Goal: Task Accomplishment & Management: Complete application form

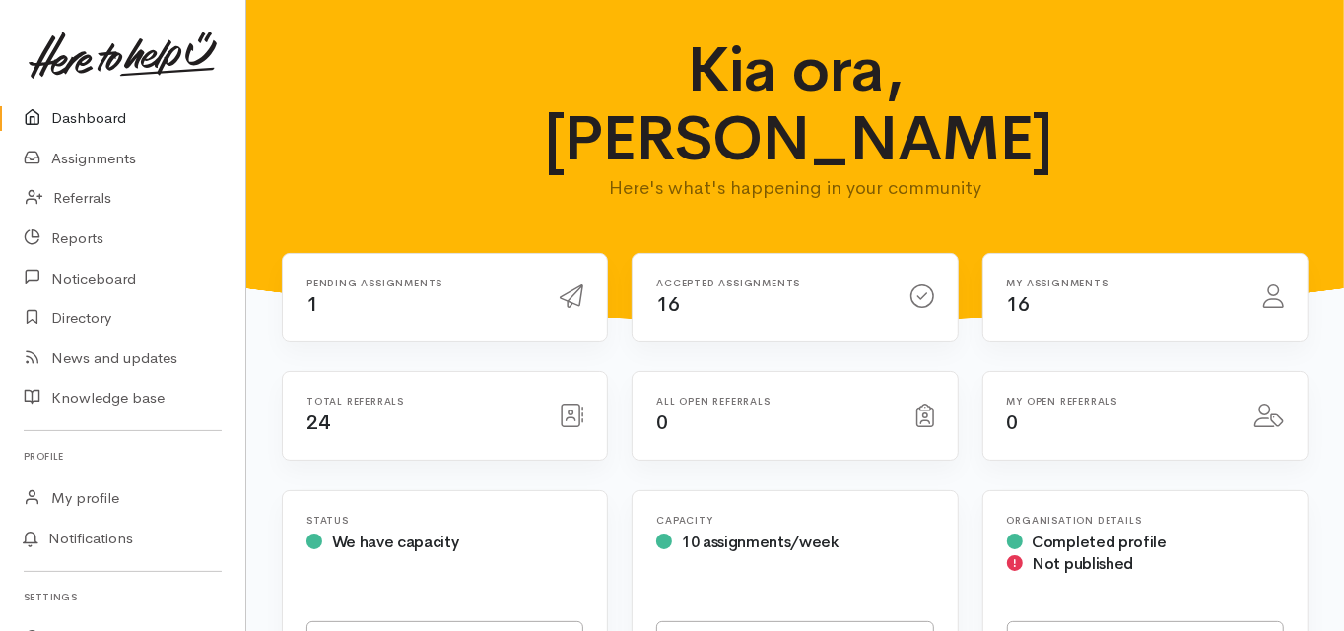
click at [98, 114] on link "Dashboard" at bounding box center [122, 118] width 245 height 40
click at [83, 115] on link "Dashboard" at bounding box center [122, 118] width 245 height 40
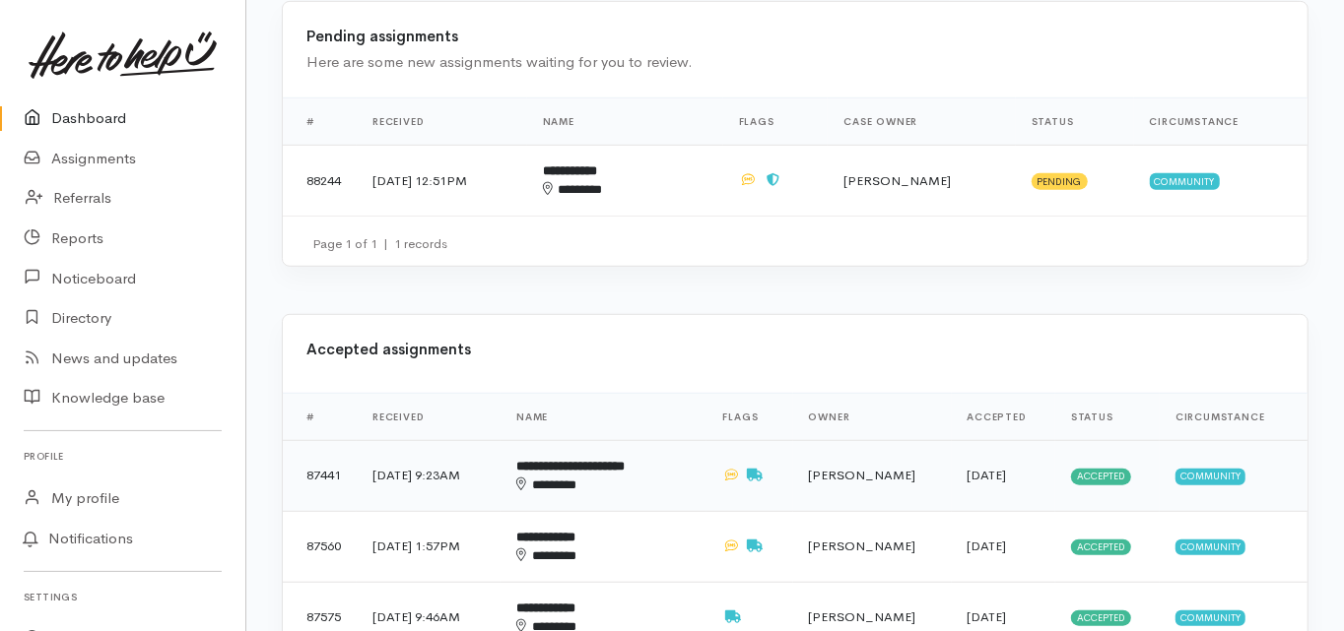
scroll to position [788, 0]
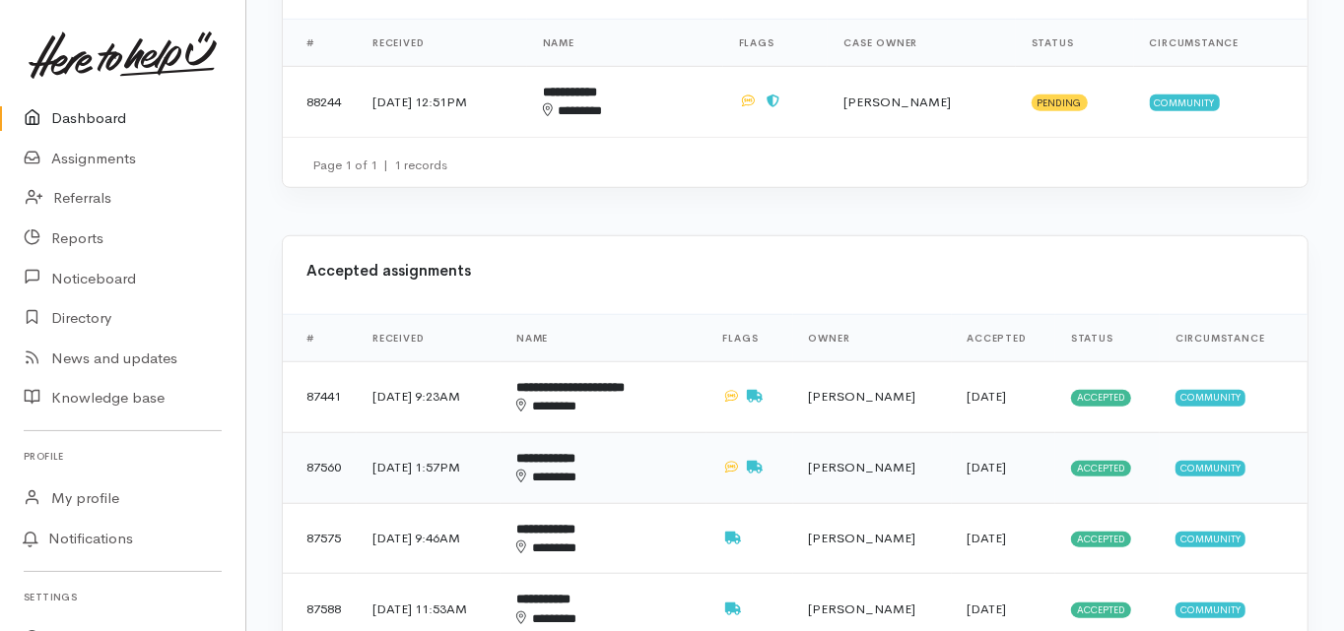
click at [575, 452] on b "**********" at bounding box center [545, 458] width 59 height 13
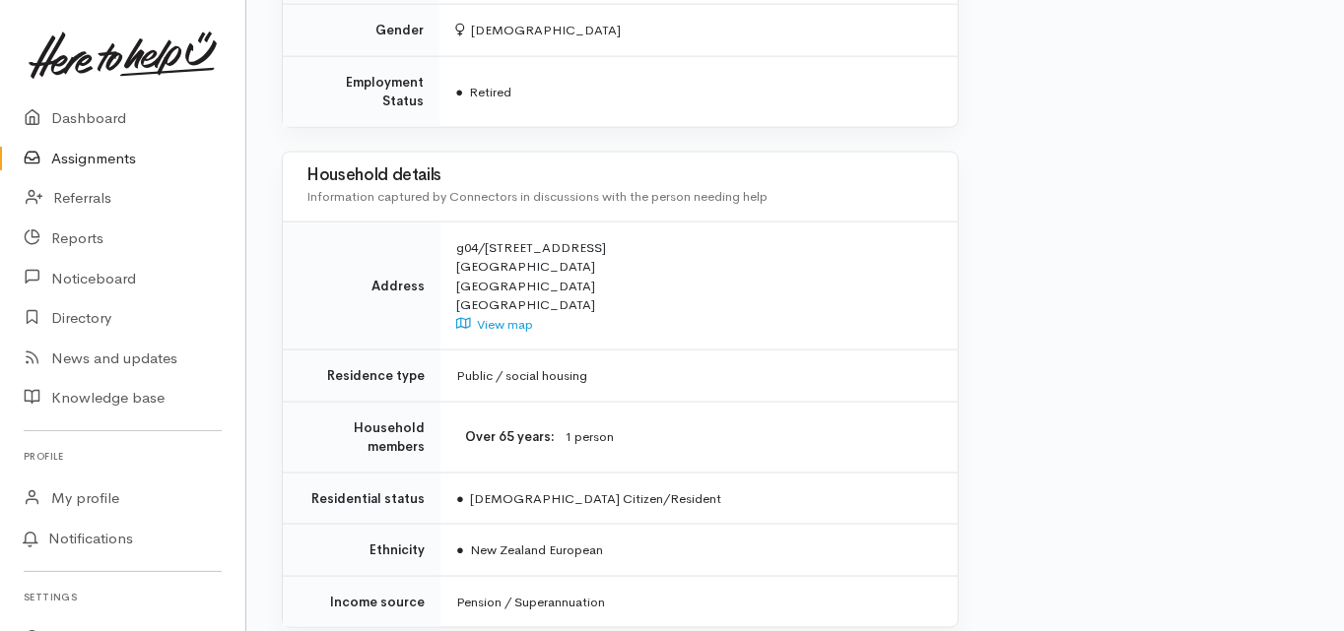
scroll to position [1803, 0]
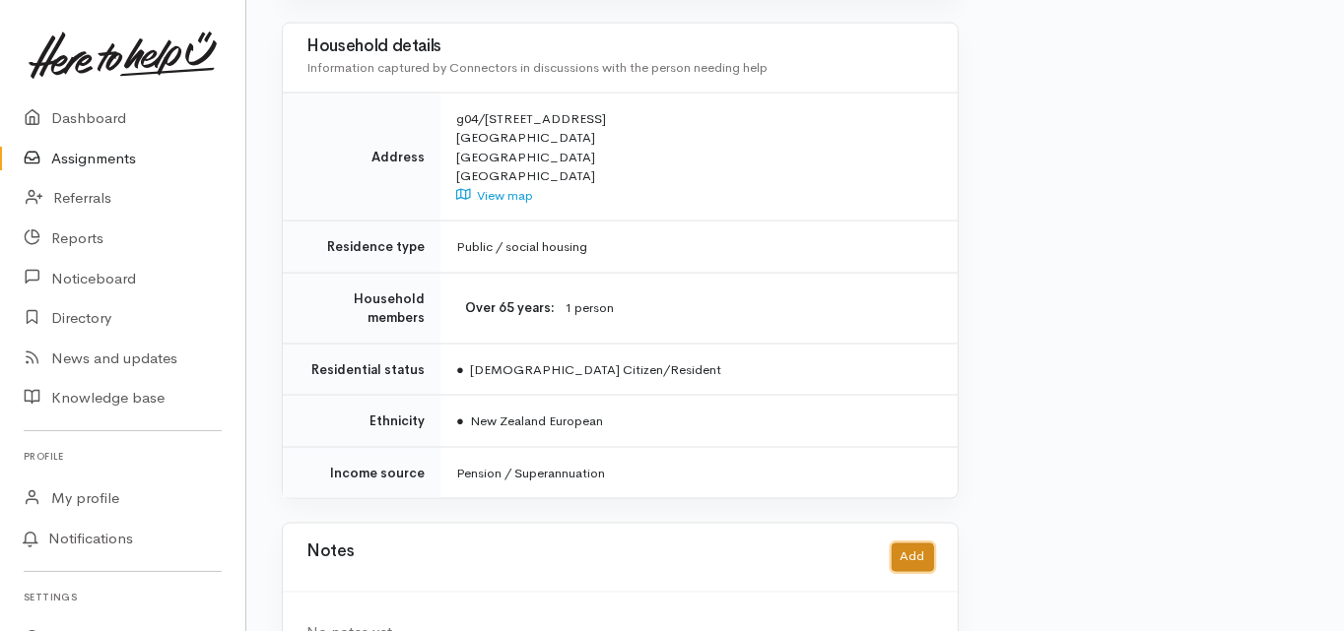
click at [903, 544] on button "Add" at bounding box center [912, 558] width 42 height 29
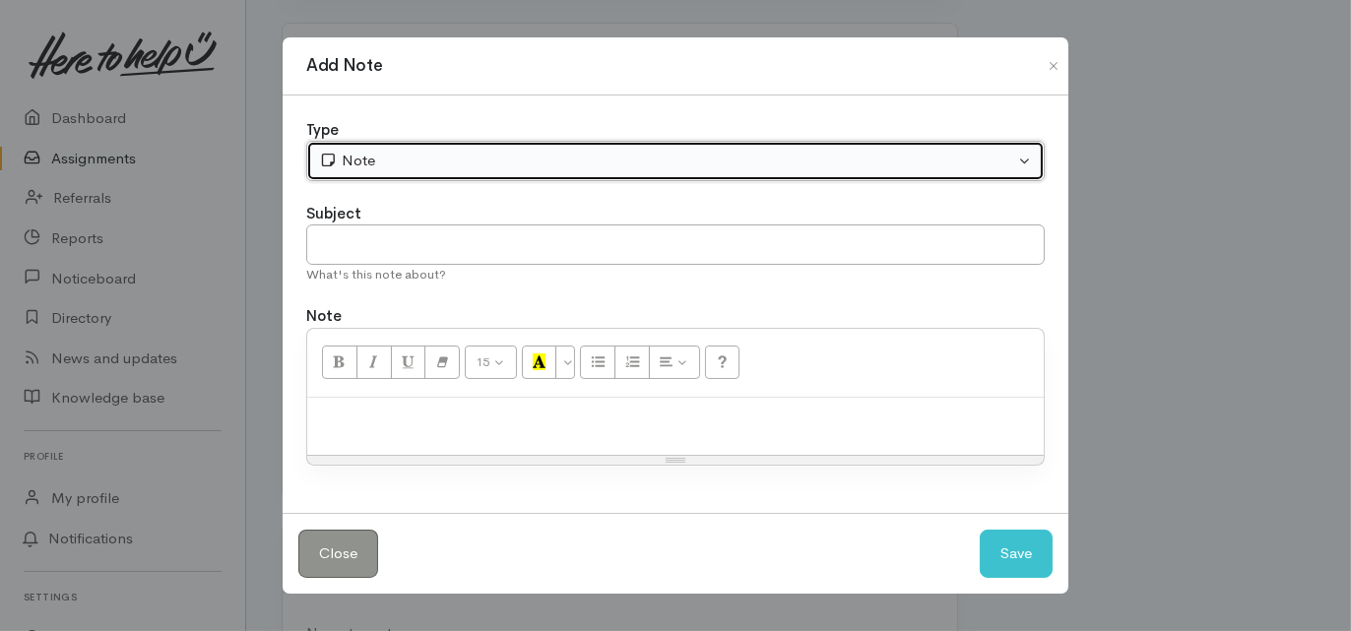
click at [373, 161] on div "Note" at bounding box center [666, 161] width 695 height 23
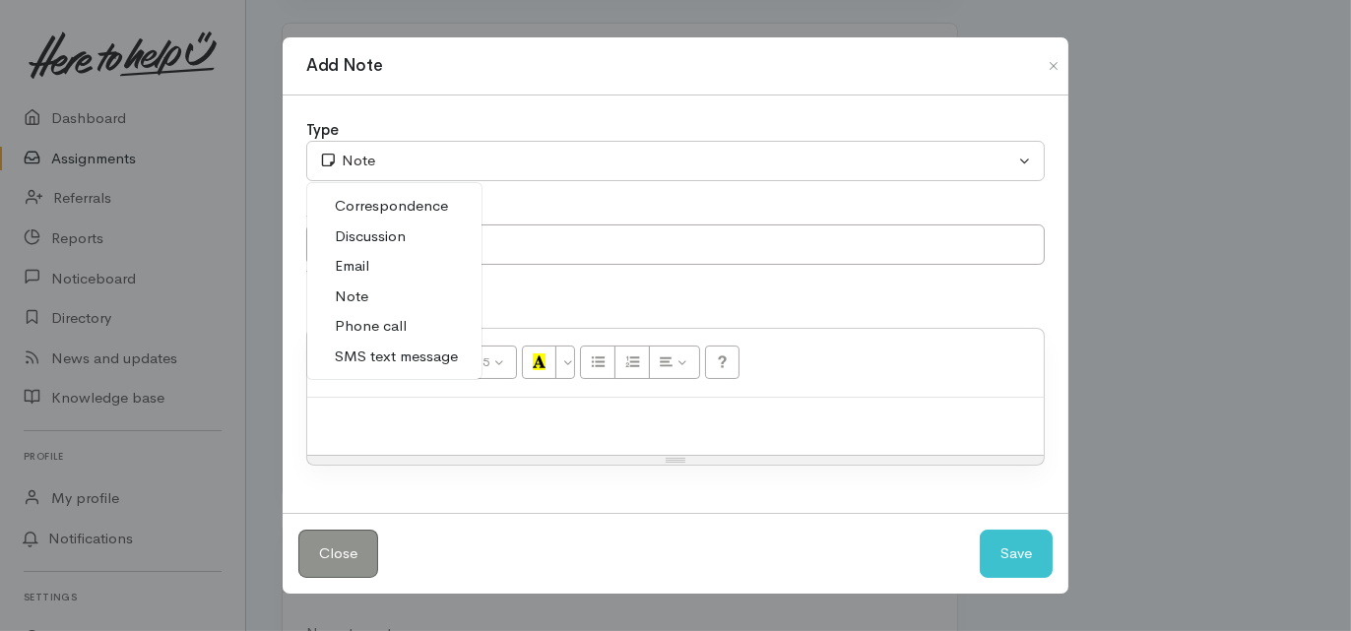
click at [393, 330] on span "Phone call" at bounding box center [371, 326] width 72 height 23
select select "3"
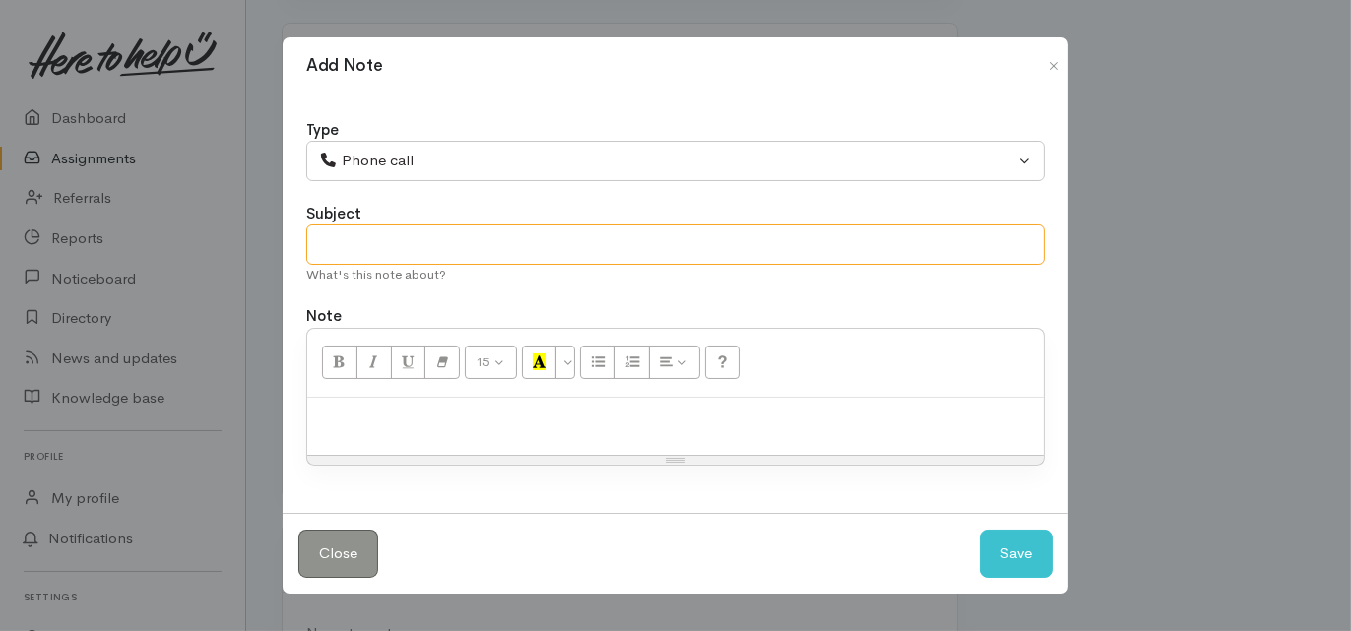
click at [353, 236] on input "text" at bounding box center [675, 245] width 739 height 40
type input "Support needed"
click at [347, 410] on p at bounding box center [675, 419] width 717 height 23
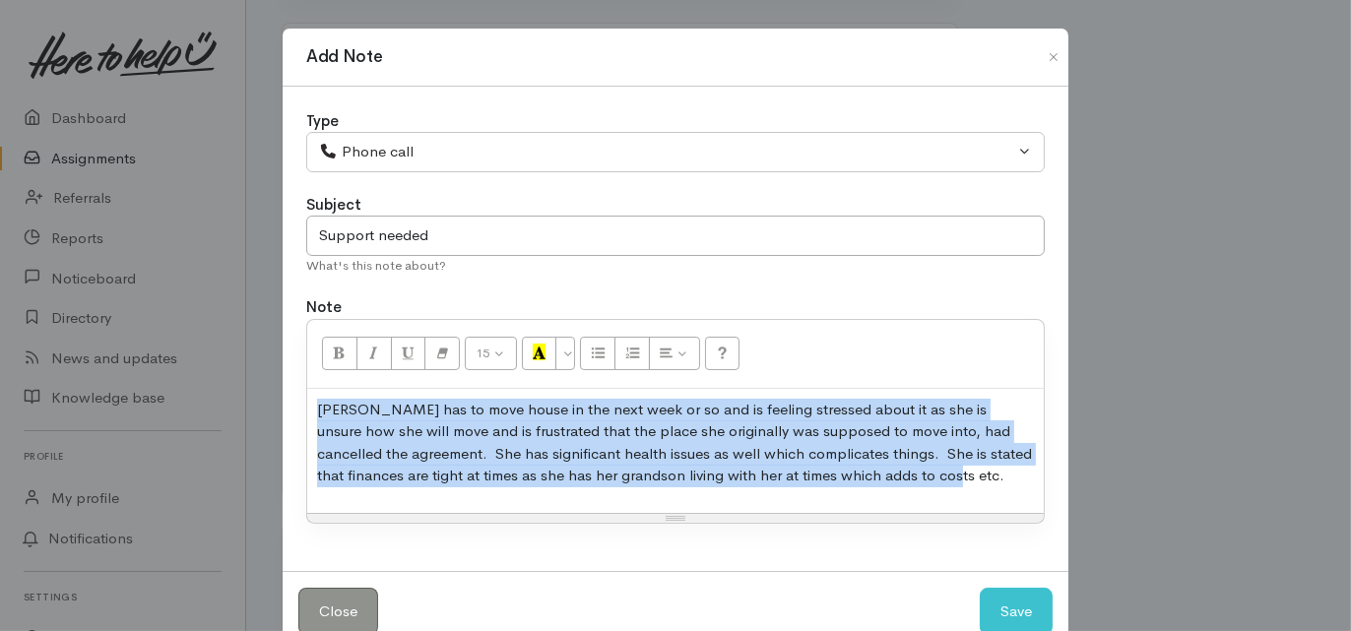
drag, startPoint x: 910, startPoint y: 480, endPoint x: 332, endPoint y: 400, distance: 583.7
click at [293, 408] on div "Type Correspondence Discussion Email Note Phone call SMS text message Phone cal…" at bounding box center [676, 329] width 786 height 485
copy p "Lynda has to move house in the next week or so and is feeling stressed about it…"
click at [990, 599] on button "Save" at bounding box center [1016, 612] width 73 height 48
select select "1"
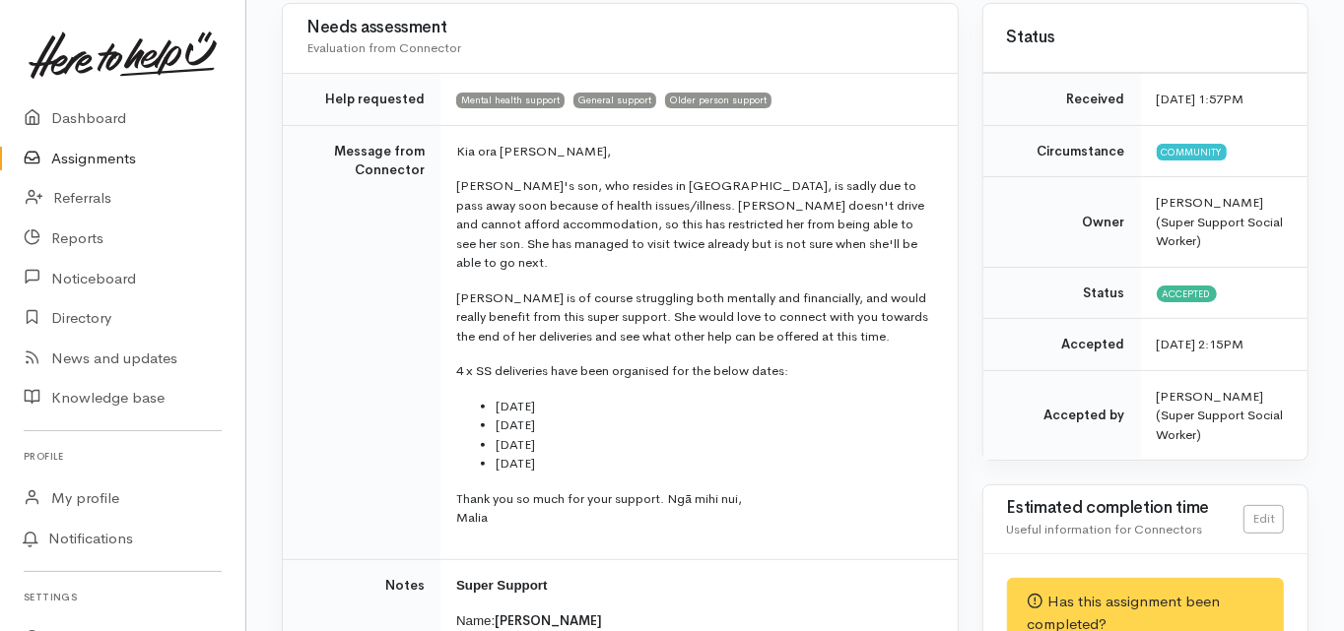
scroll to position [0, 0]
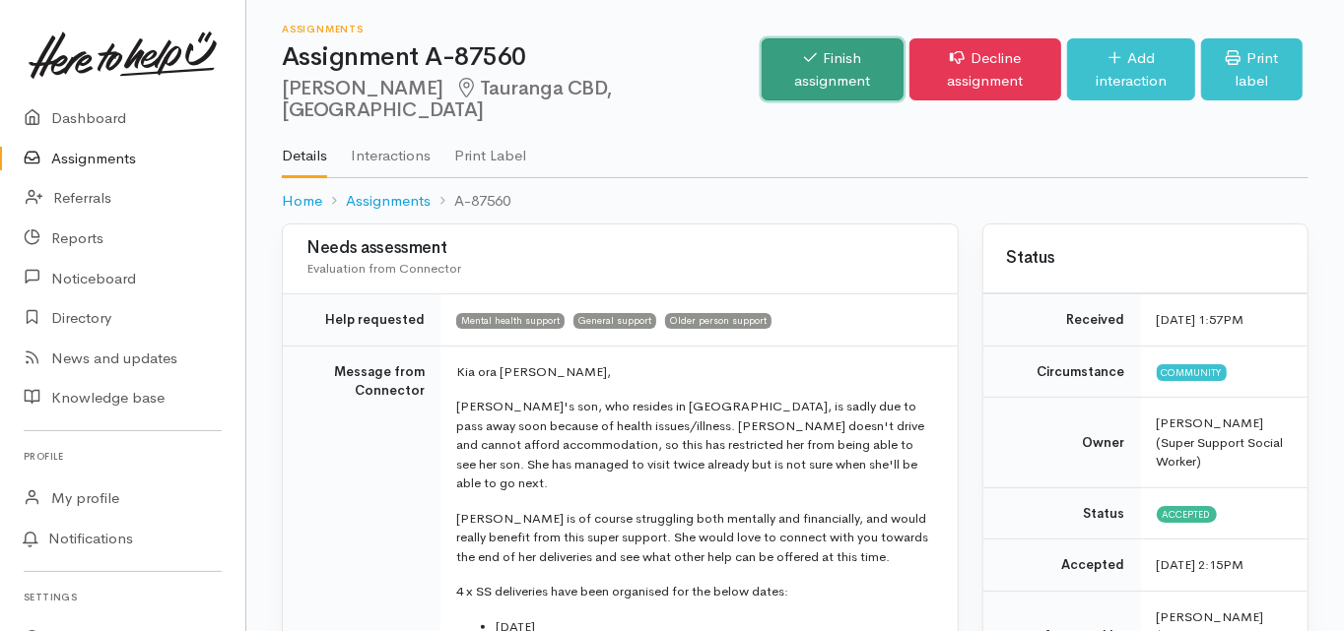
click at [765, 46] on link "Finish assignment" at bounding box center [831, 69] width 141 height 62
click at [761, 62] on link "Finish assignment" at bounding box center [831, 69] width 141 height 62
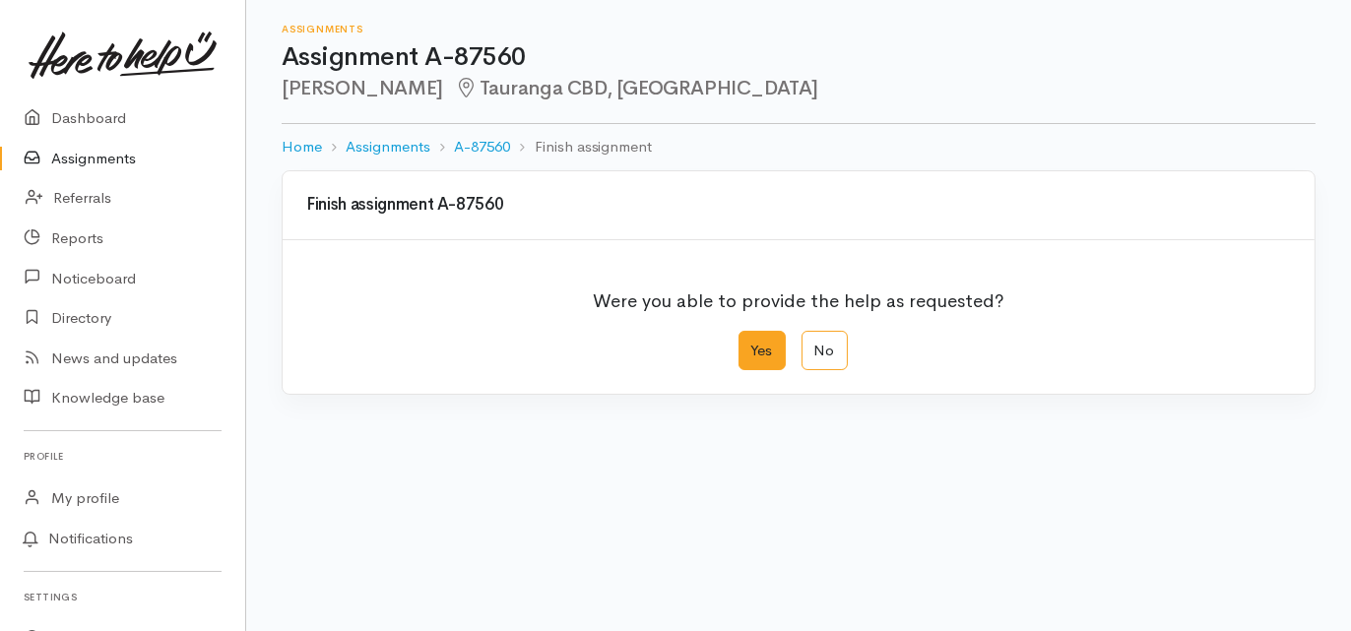
click at [759, 355] on label "Yes" at bounding box center [762, 351] width 47 height 40
click at [752, 344] on input "Yes" at bounding box center [745, 337] width 13 height 13
radio input "true"
click at [492, 489] on div "We delivered the help requested" at bounding box center [785, 486] width 939 height 23
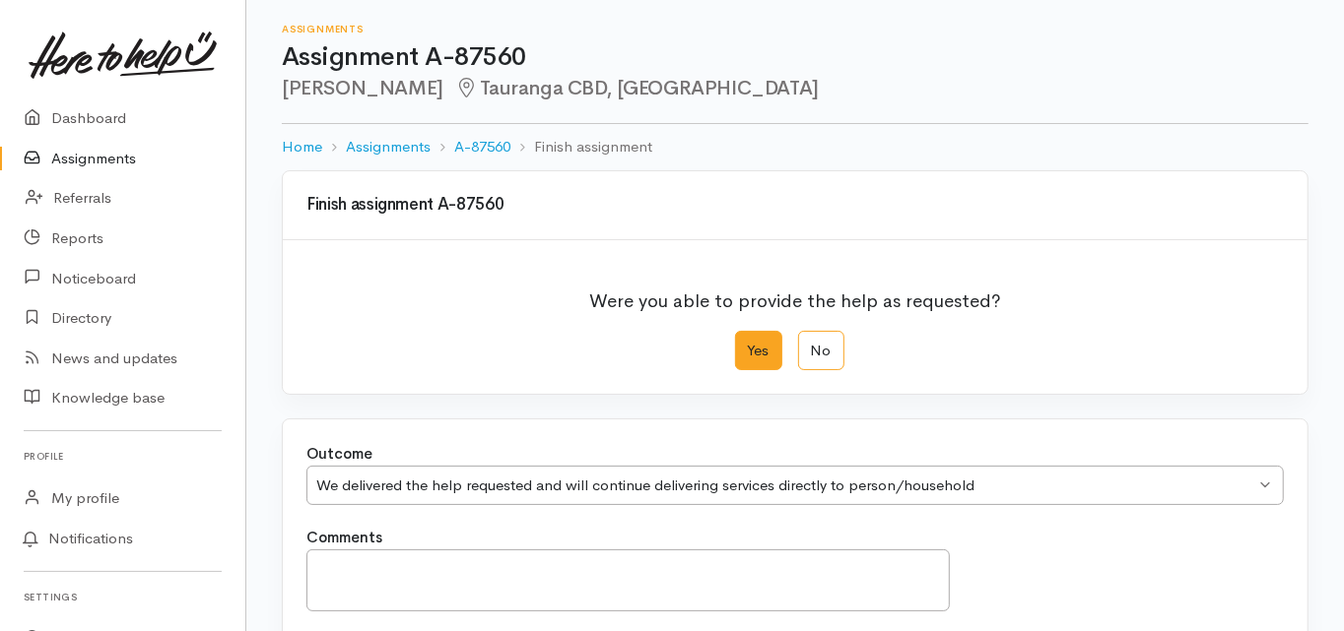
click at [439, 351] on div "Yes No" at bounding box center [794, 351] width 977 height 40
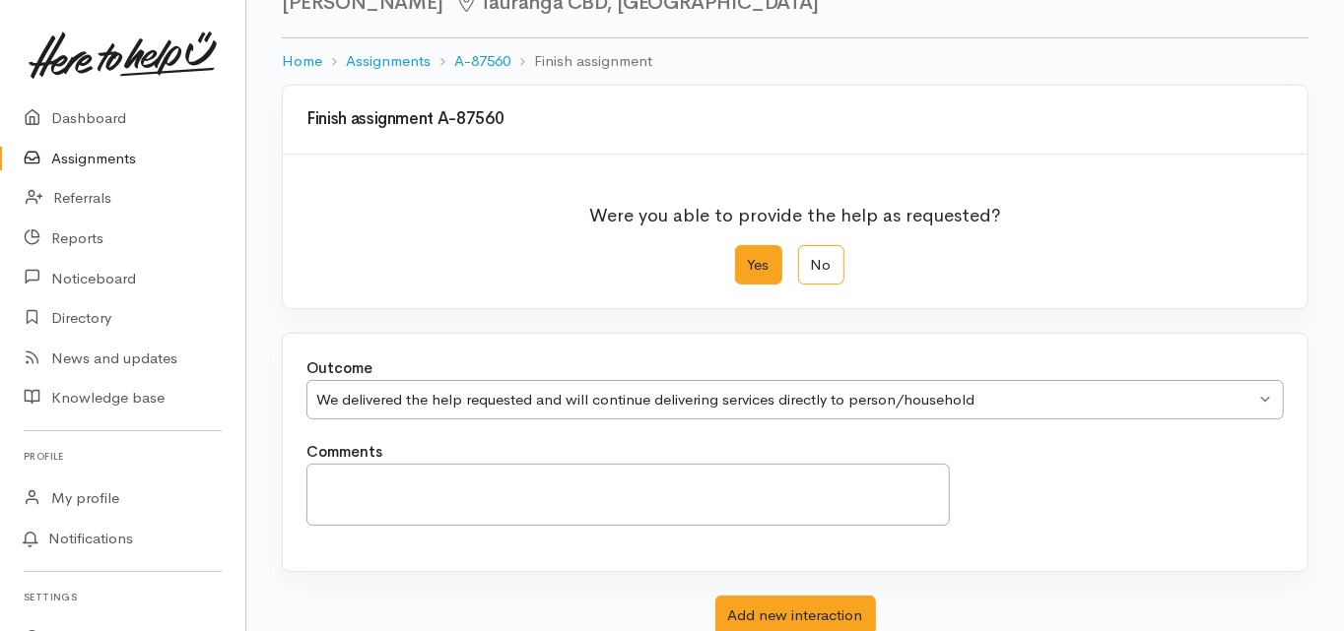
scroll to position [158, 0]
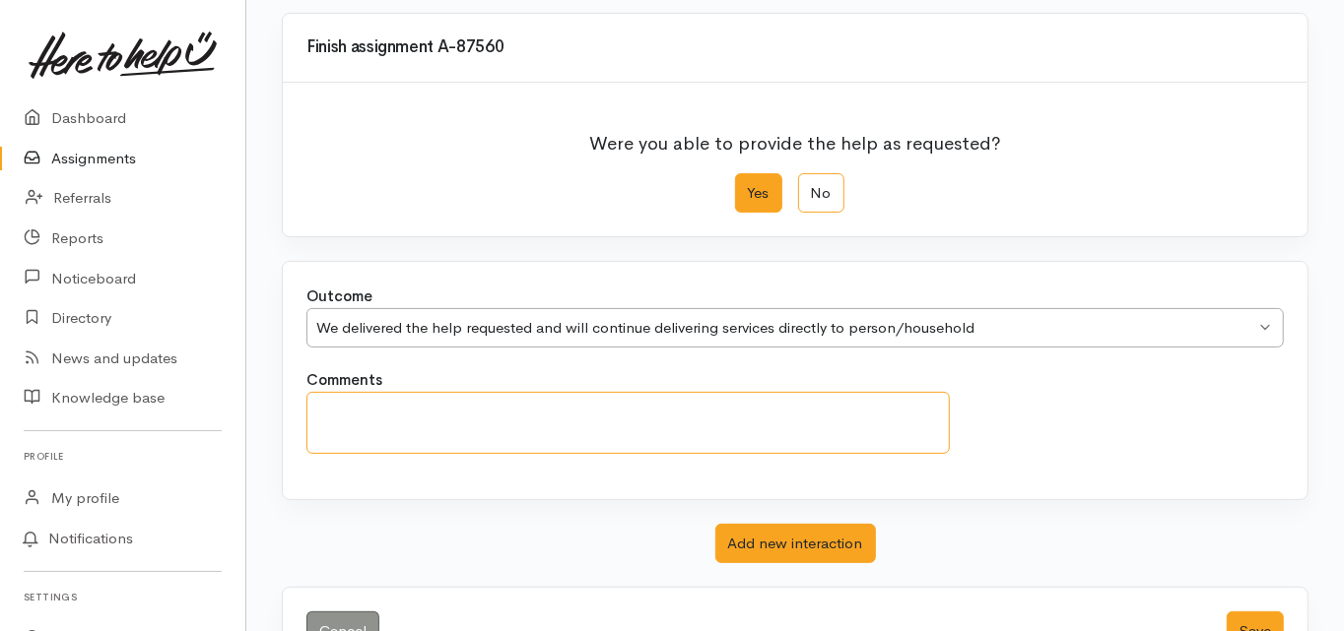
click at [334, 404] on textarea "Comments" at bounding box center [627, 423] width 643 height 62
paste textarea "Lynda has to move house in the next week or so and is feeling stressed about it…"
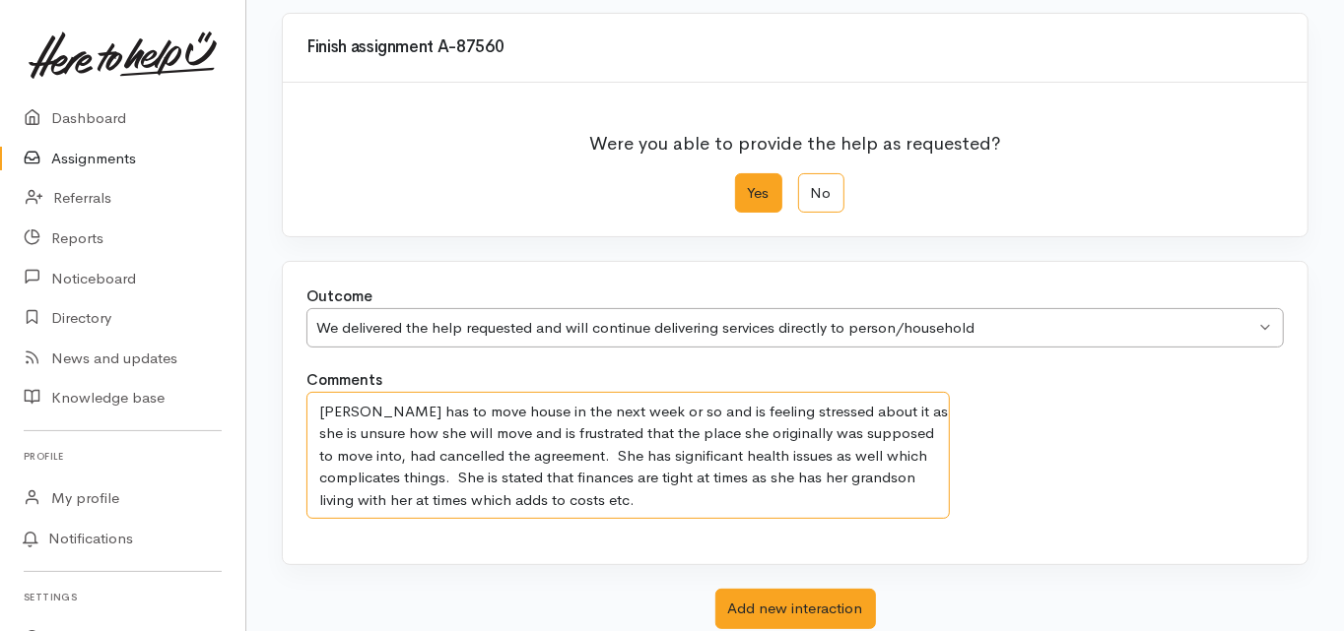
click at [552, 502] on textarea "Lynda has to move house in the next week or so and is feeling stressed about it…" at bounding box center [627, 455] width 643 height 127
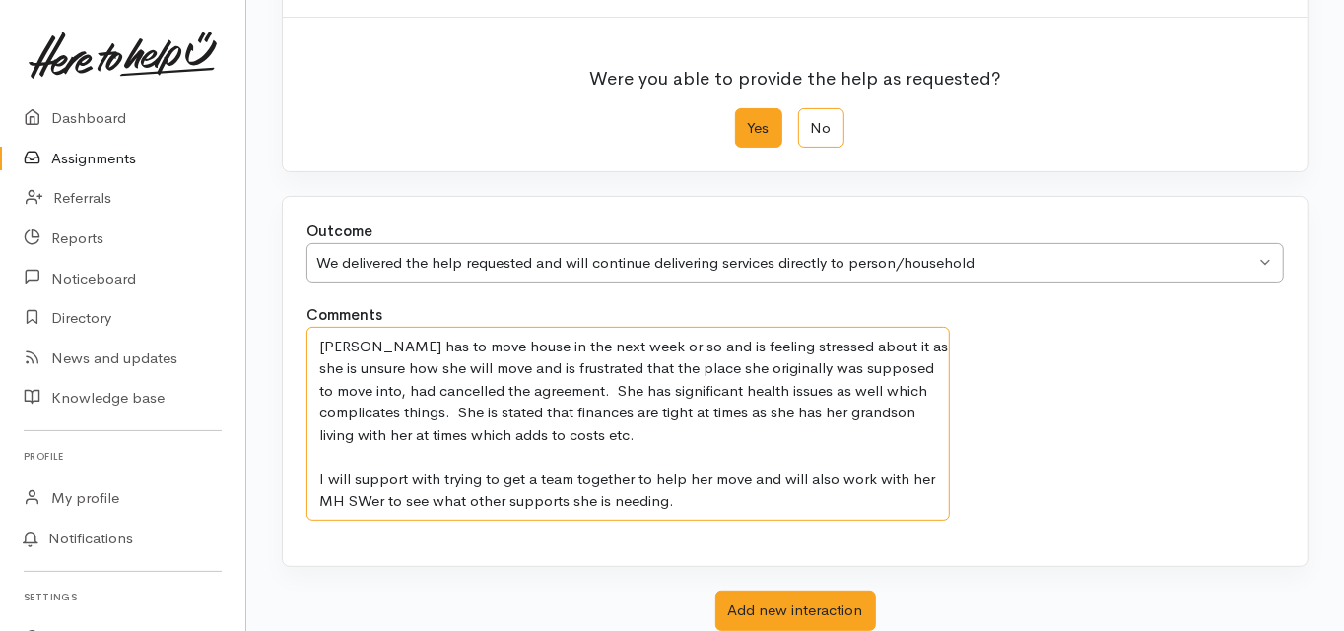
scroll to position [315, 0]
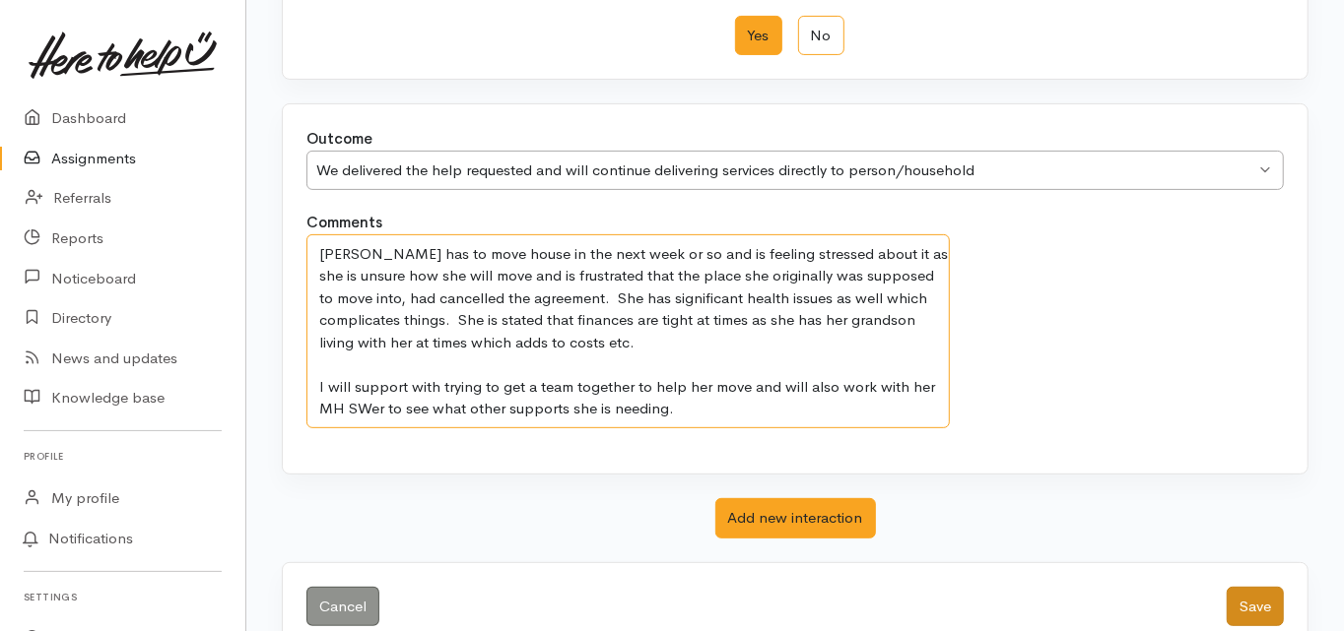
type textarea "Lynda has to move house in the next week or so and is feeling stressed about it…"
click at [1248, 598] on button "Save" at bounding box center [1254, 607] width 57 height 40
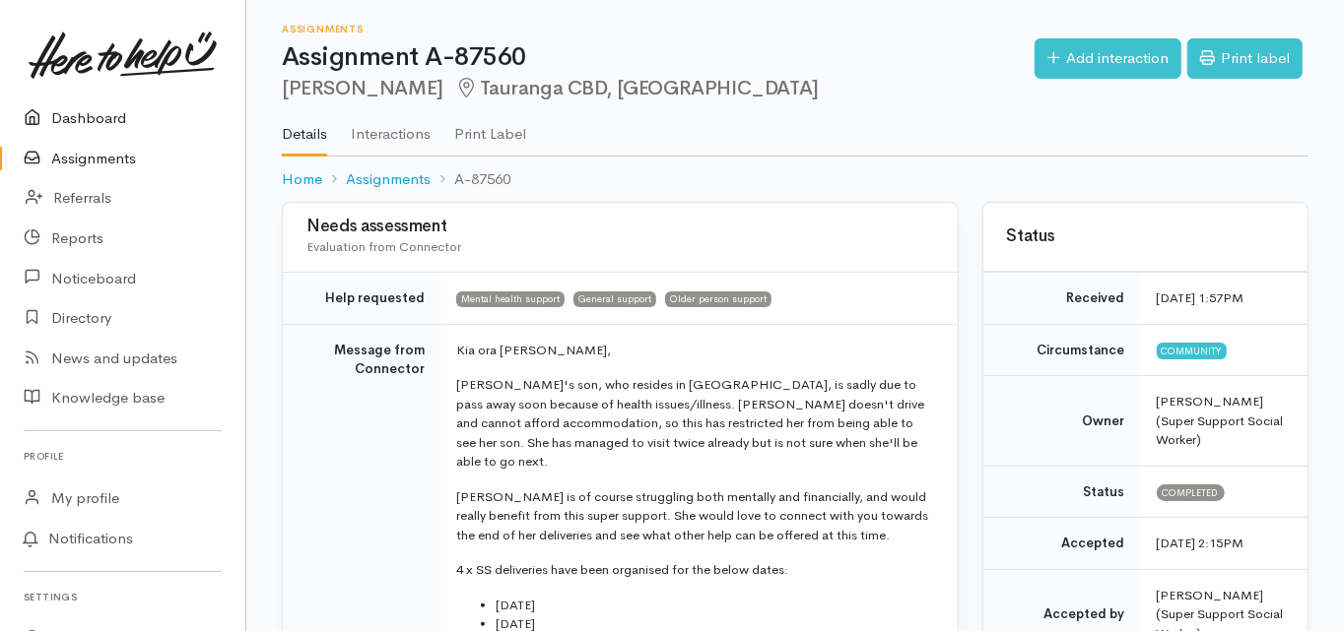
click at [99, 114] on link "Dashboard" at bounding box center [122, 118] width 245 height 40
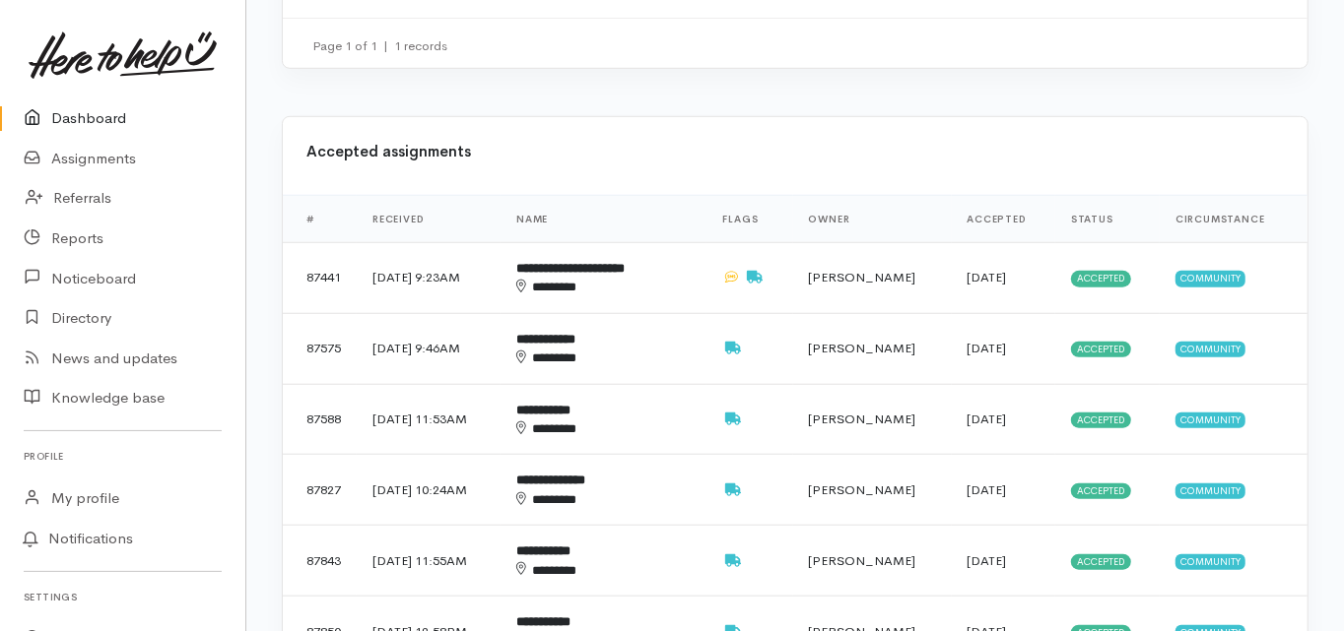
scroll to position [946, 0]
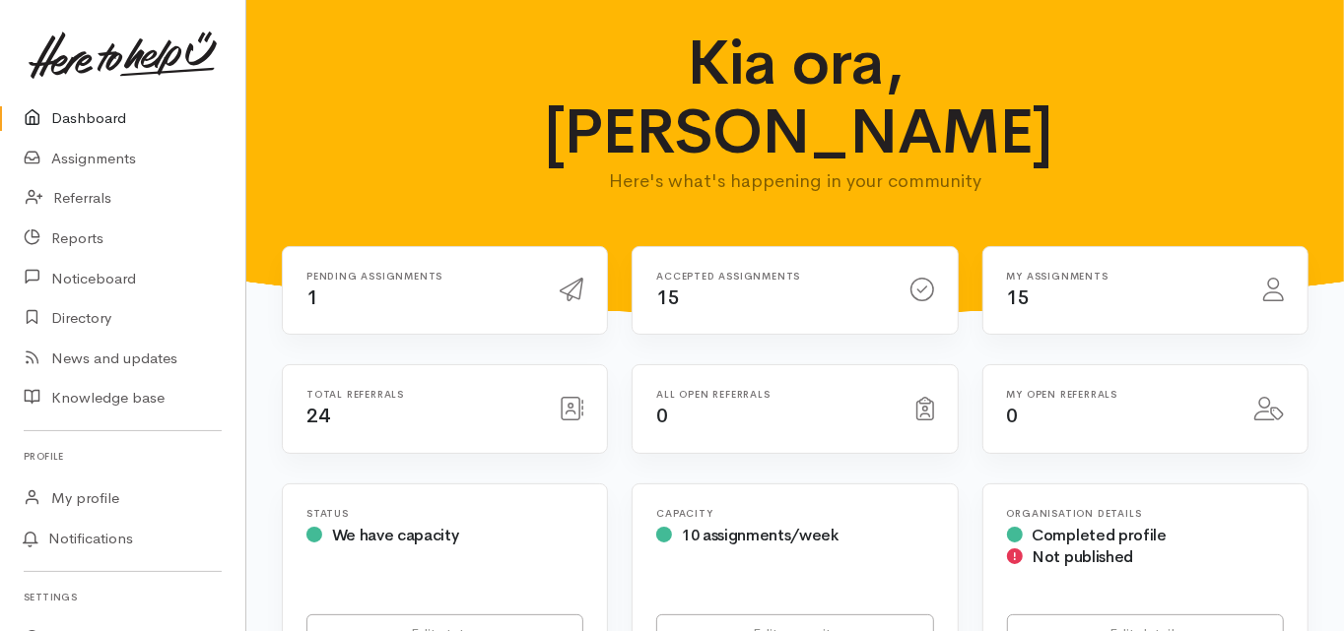
scroll to position [0, 0]
